Goal: Transaction & Acquisition: Purchase product/service

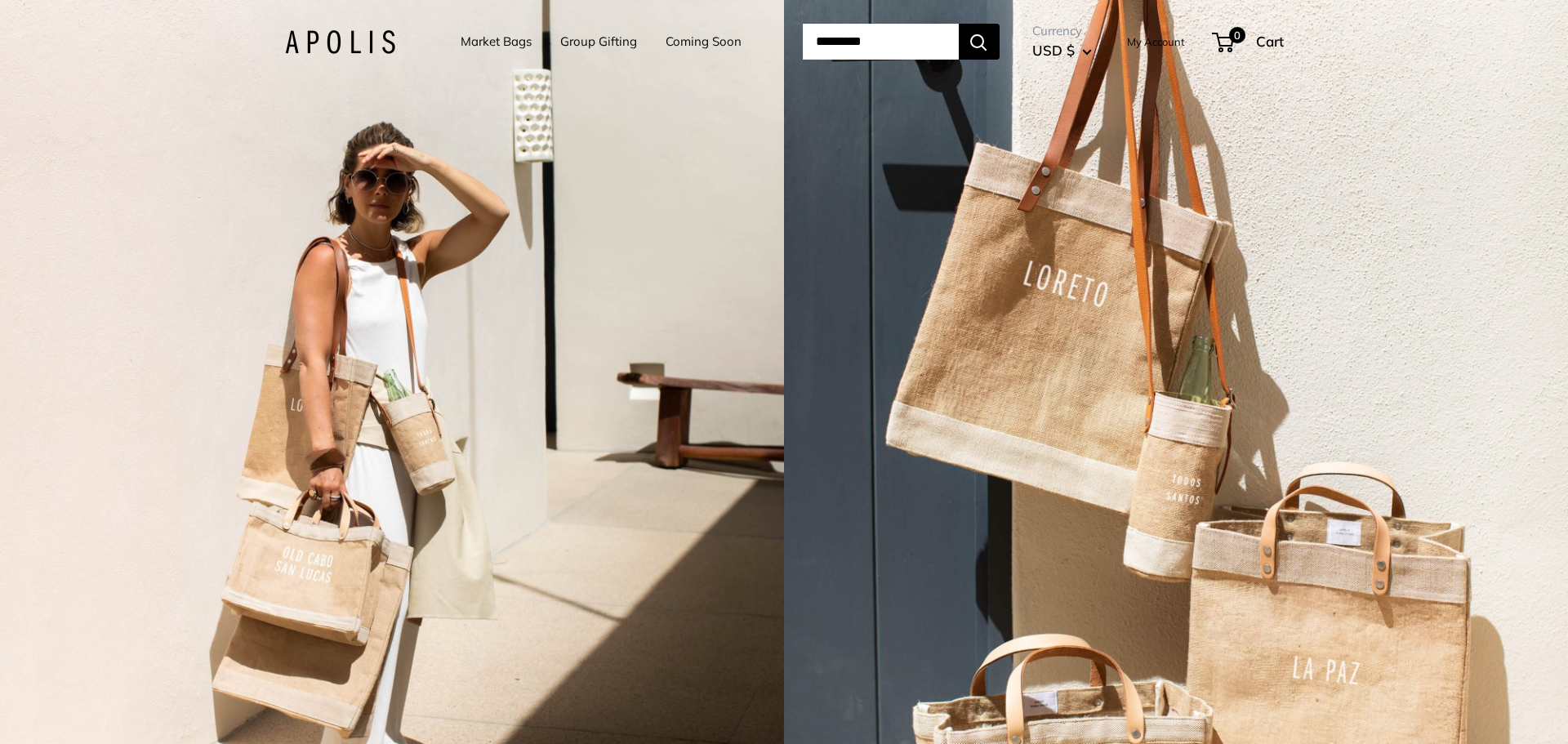
click at [901, 33] on input "Search..." at bounding box center [881, 41] width 156 height 36
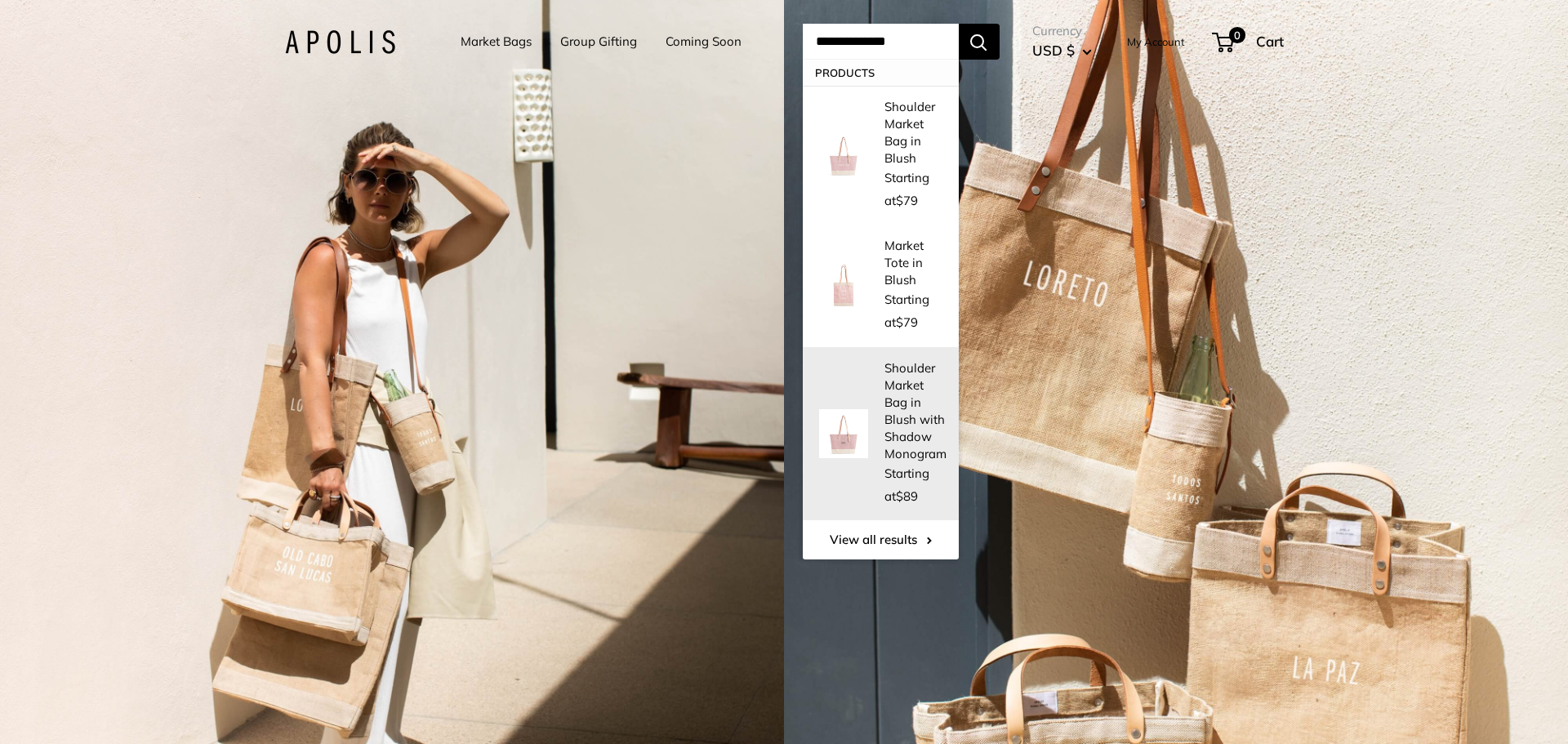
type input "**********"
click at [884, 359] on p "Shoulder Market Bag in Blush with Shadow Monogram" at bounding box center [915, 411] width 62 height 103
